Goal: Task Accomplishment & Management: Use online tool/utility

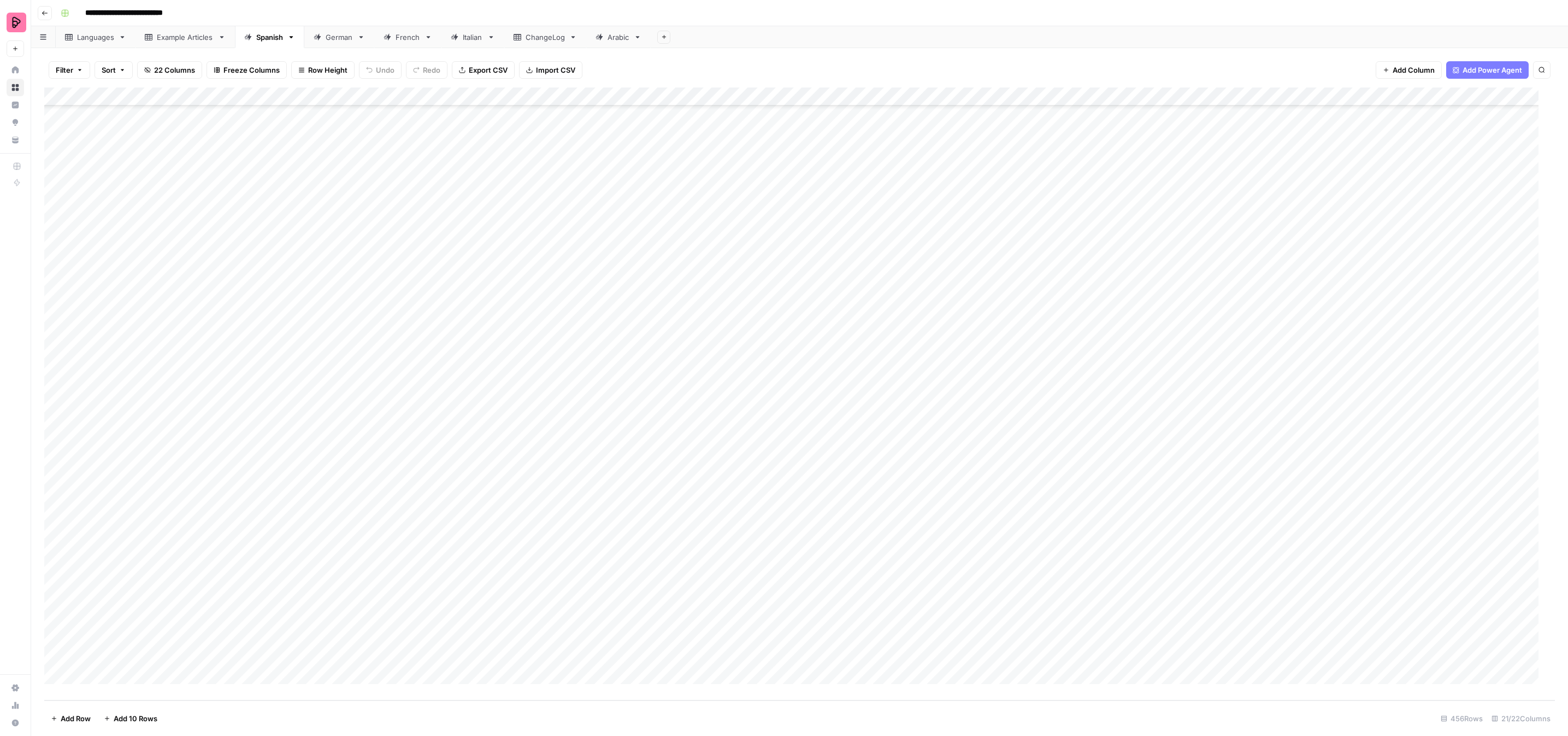
scroll to position [7586, 0]
click at [1194, 441] on div "Add Column" at bounding box center [799, 394] width 1510 height 613
click at [1196, 442] on div "Add Column" at bounding box center [799, 394] width 1510 height 613
click at [405, 35] on div "French" at bounding box center [408, 37] width 25 height 11
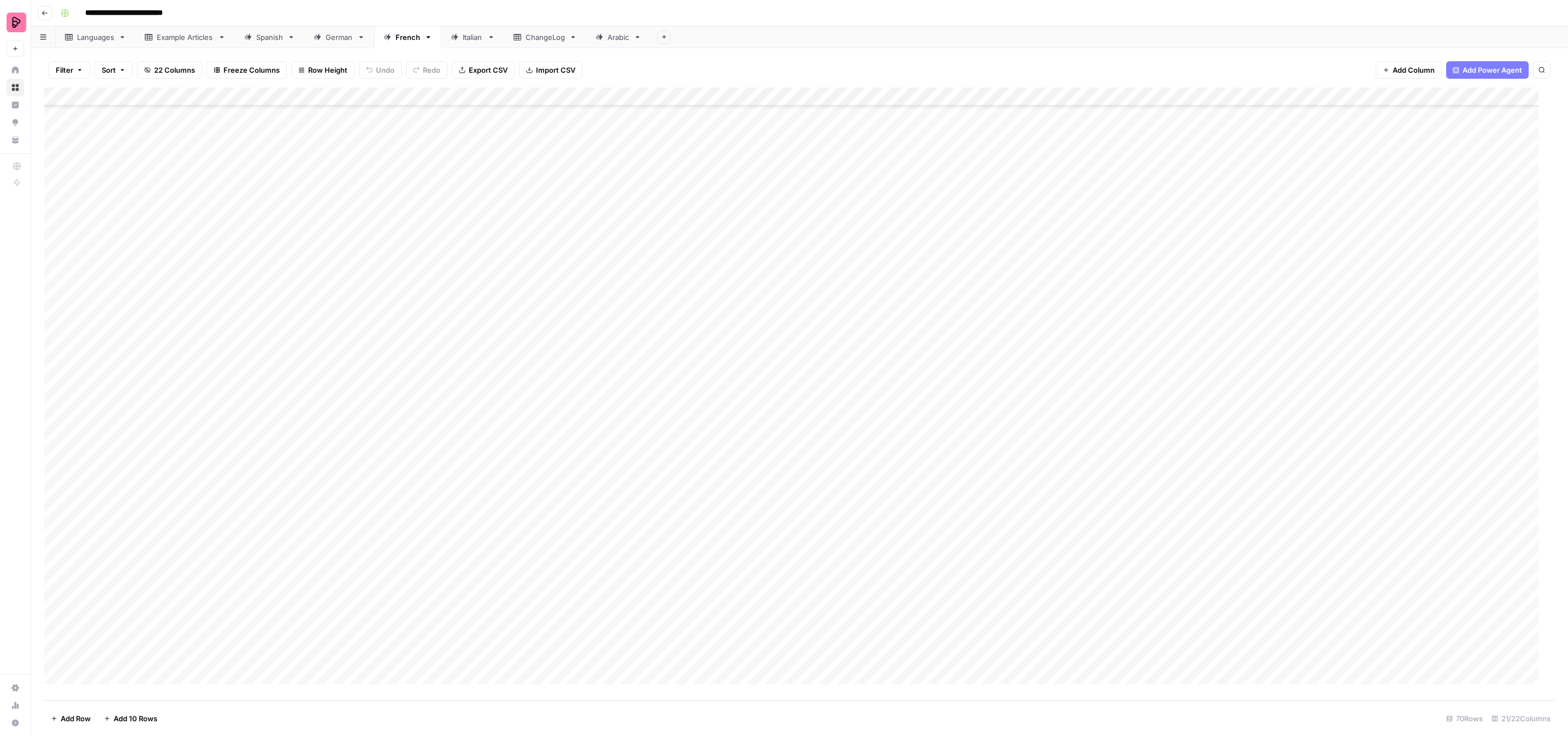
click at [1028, 226] on div "Add Column" at bounding box center [799, 394] width 1510 height 613
click at [1027, 225] on div "Add Column" at bounding box center [799, 394] width 1510 height 613
click at [992, 251] on p "Select option" at bounding box center [985, 252] width 65 height 13
click at [991, 257] on p "Select option" at bounding box center [985, 252] width 65 height 13
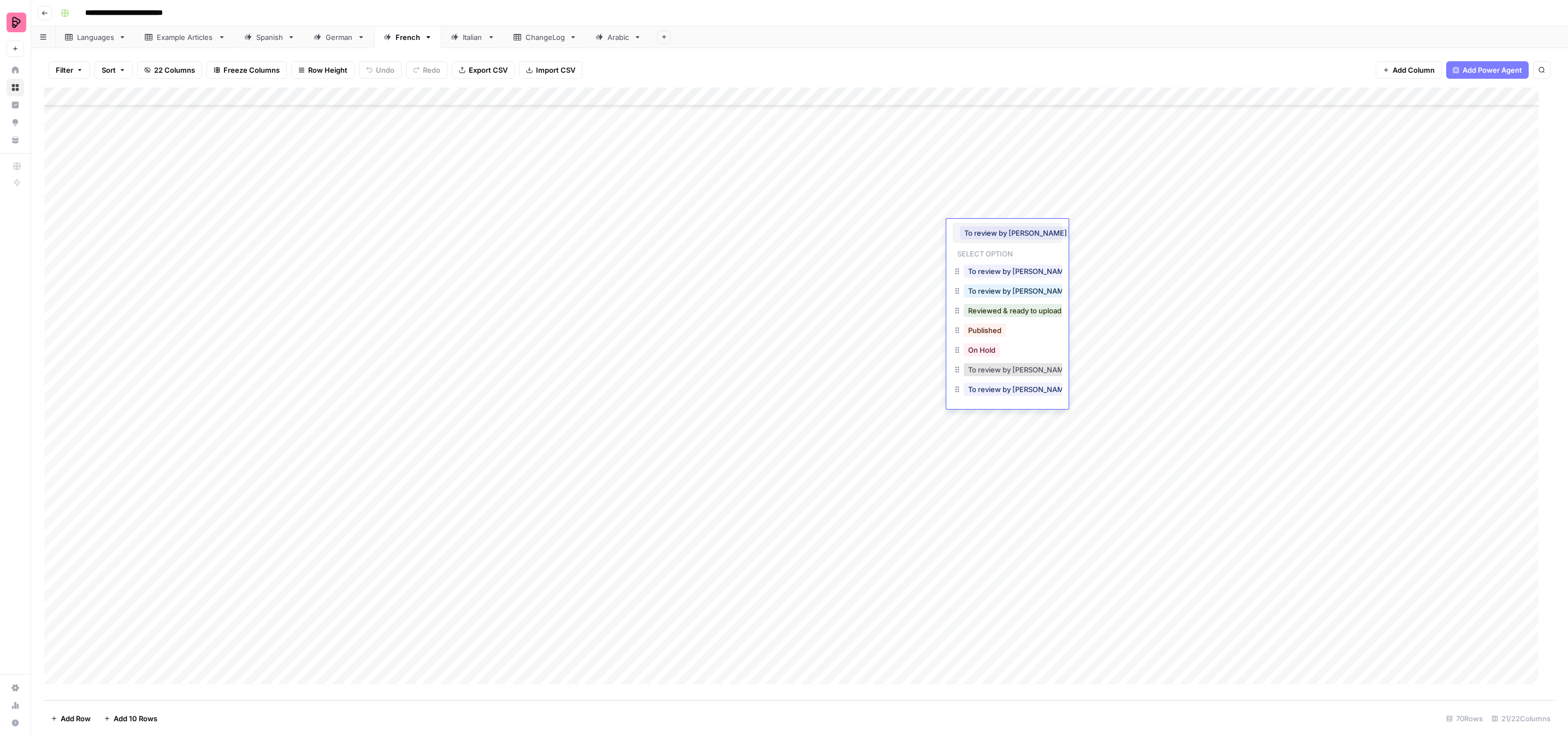
click at [1030, 232] on button "To review by [PERSON_NAME]" at bounding box center [1016, 232] width 112 height 13
click at [986, 460] on div "Add Column" at bounding box center [799, 394] width 1510 height 613
click at [991, 223] on div "Add Column" at bounding box center [799, 394] width 1510 height 613
click at [986, 223] on div "Add Column" at bounding box center [799, 394] width 1510 height 613
click at [1025, 231] on button "To review by [PERSON_NAME]" at bounding box center [1016, 232] width 112 height 13
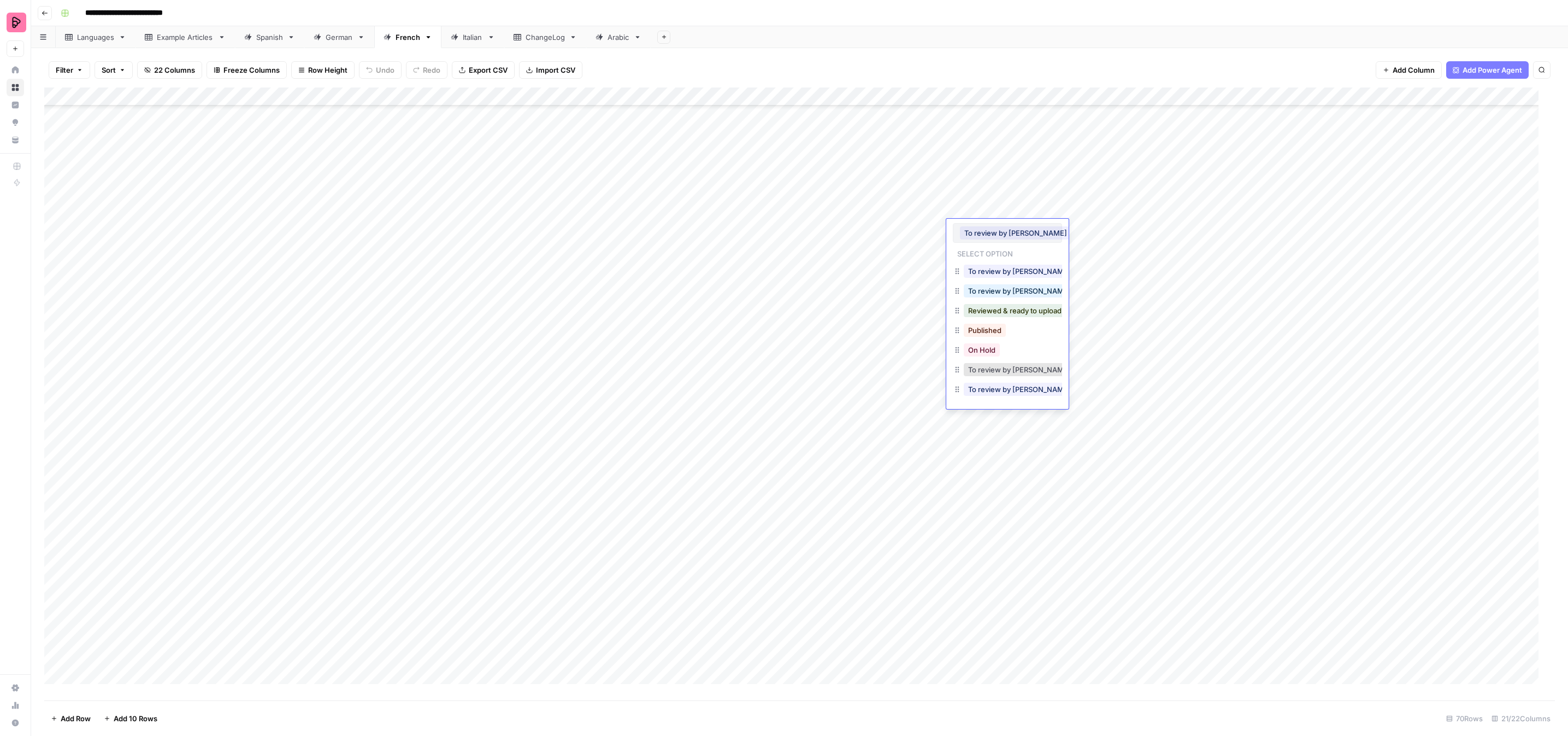
scroll to position [602, 0]
click at [1074, 230] on input "text" at bounding box center [1074, 232] width 0 height 10
drag, startPoint x: 980, startPoint y: 231, endPoint x: 927, endPoint y: 232, distance: 53.0
click at [927, 232] on body "**********" at bounding box center [784, 368] width 1568 height 736
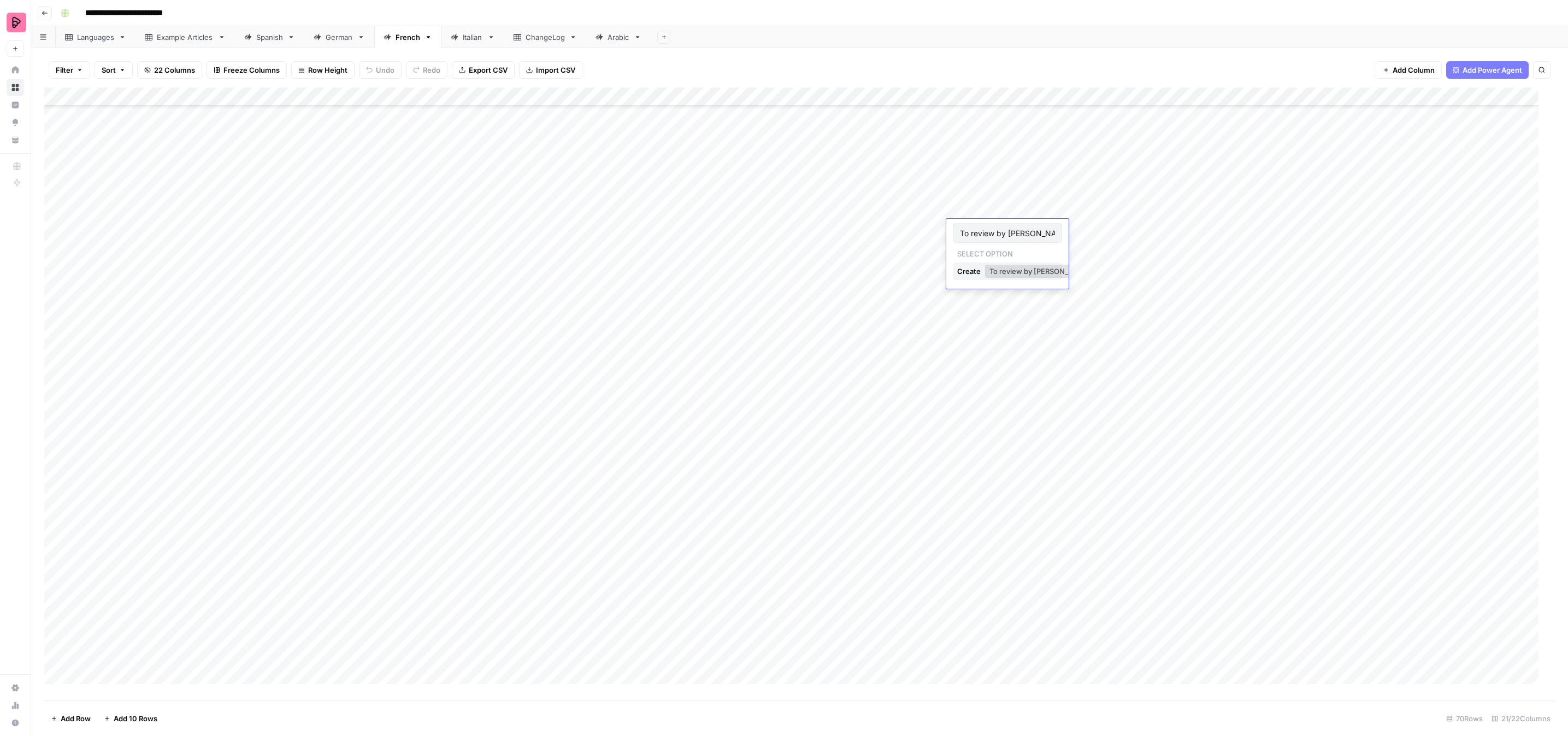
click at [986, 229] on input "To review by [PERSON_NAME] in progress" at bounding box center [1007, 232] width 95 height 10
drag, startPoint x: 1031, startPoint y: 234, endPoint x: 1040, endPoint y: 236, distance: 9.2
click at [1031, 234] on input "To review by [PERSON_NAME] in progress" at bounding box center [1007, 232] width 95 height 10
click at [1041, 236] on input "To review by [PERSON_NAME] in progress" at bounding box center [1007, 232] width 95 height 10
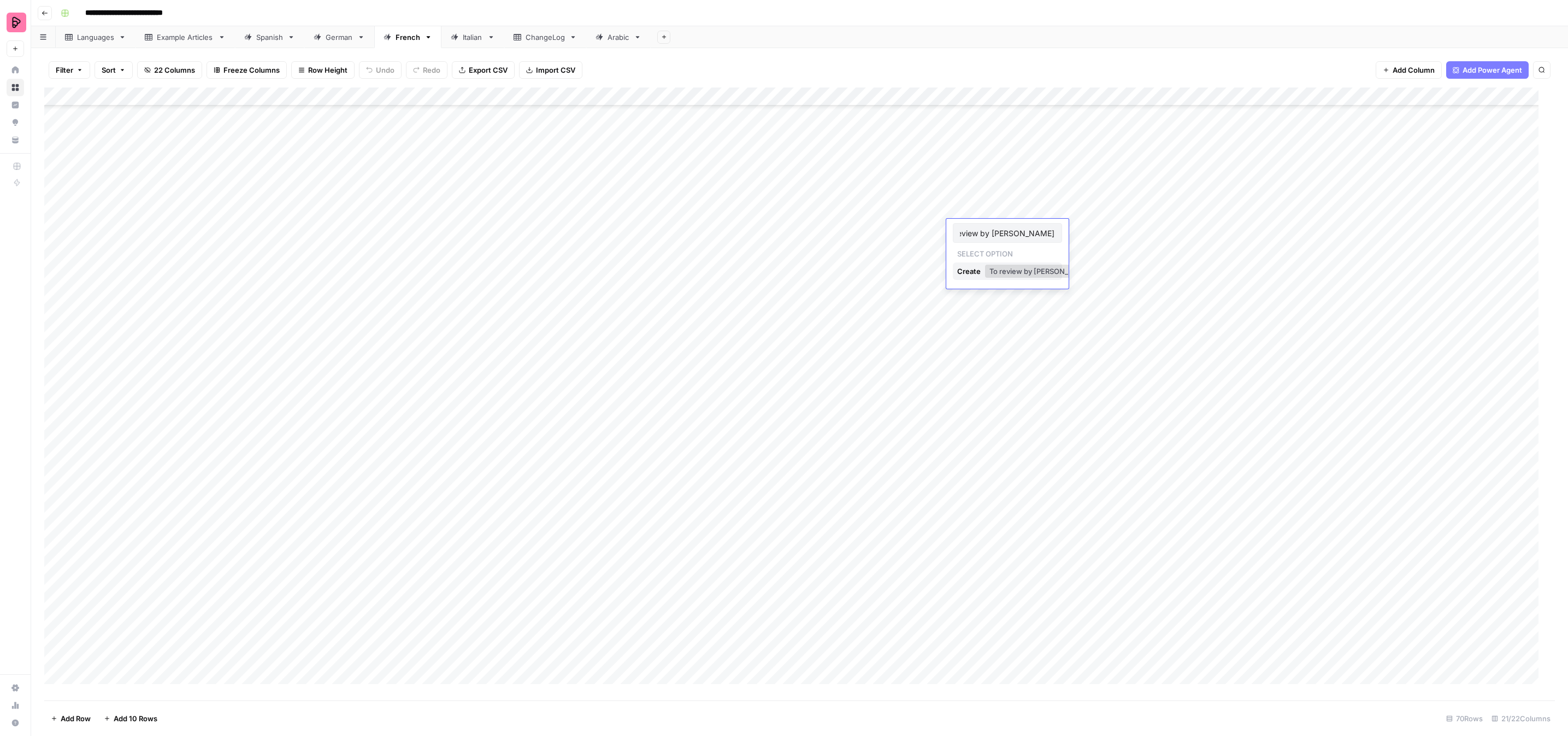
drag, startPoint x: 1045, startPoint y: 235, endPoint x: 1059, endPoint y: 235, distance: 14.0
click at [1059, 235] on div "To review by [PERSON_NAME] in progress" at bounding box center [1007, 233] width 109 height 19
type input "To review by [PERSON_NAME] in progress"
click at [1027, 272] on button "To review by [PERSON_NAME] in progress" at bounding box center [1061, 271] width 151 height 13
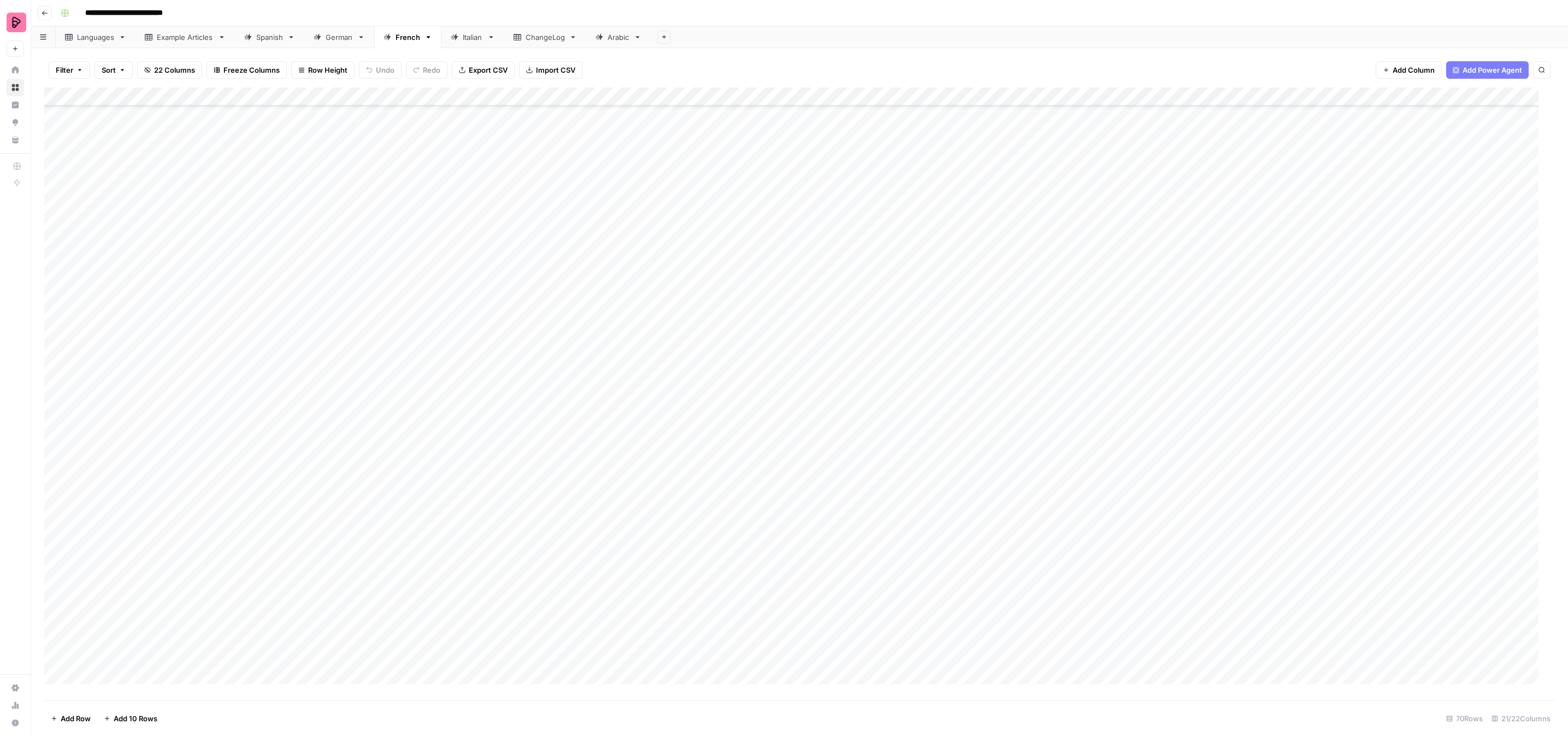
drag, startPoint x: 997, startPoint y: 623, endPoint x: 998, endPoint y: 579, distance: 44.0
click at [997, 622] on div "Add Column" at bounding box center [799, 394] width 1510 height 613
click at [976, 365] on div "Add Column" at bounding box center [799, 394] width 1510 height 613
